Goal: Information Seeking & Learning: Learn about a topic

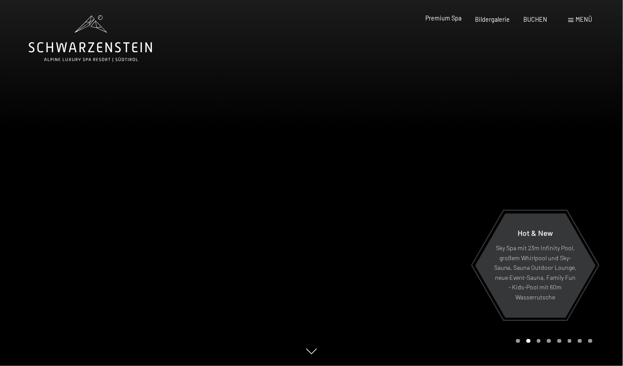
click at [457, 20] on span "Premium Spa" at bounding box center [443, 17] width 36 height 7
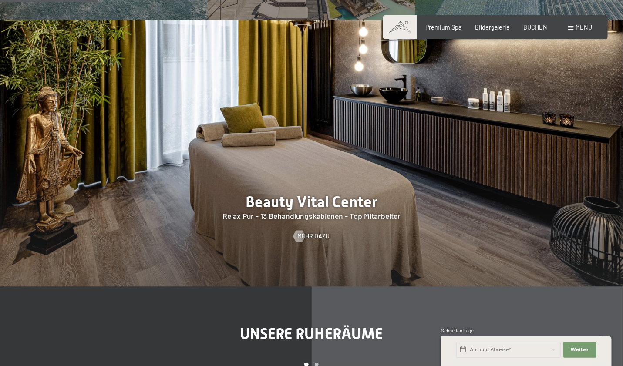
scroll to position [870, 0]
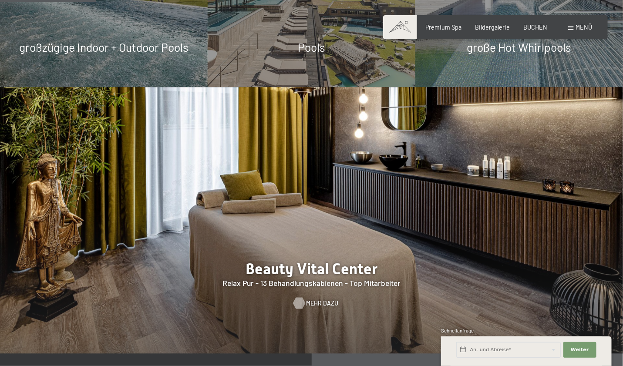
click at [311, 299] on span "Mehr dazu" at bounding box center [322, 303] width 32 height 9
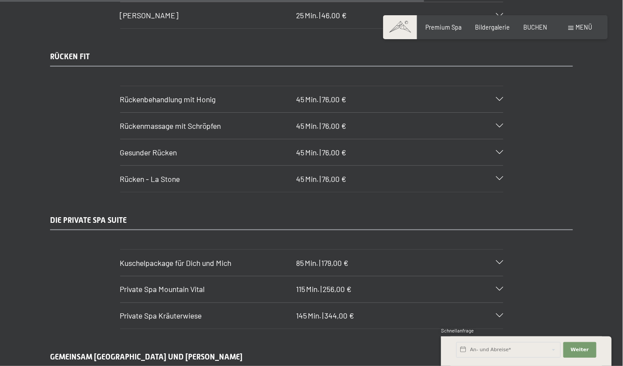
scroll to position [4135, 0]
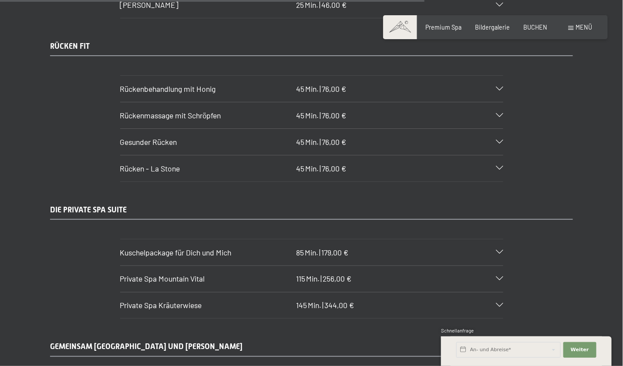
click at [500, 131] on div "Gesunder Rücken 45 Min. | 76,00 €" at bounding box center [311, 142] width 383 height 26
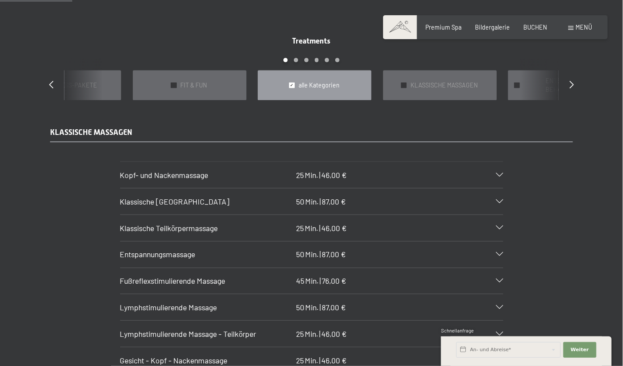
scroll to position [783, 0]
